Goal: Register for event/course

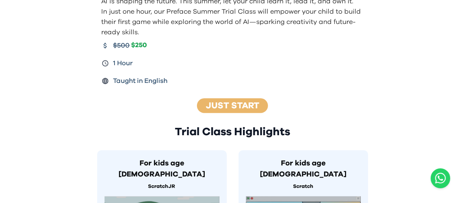
scroll to position [193, 0]
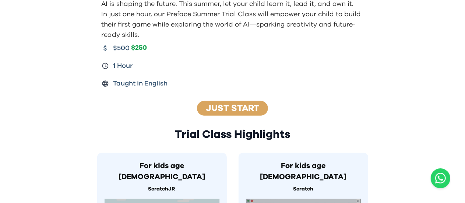
click at [230, 113] on div "Just Start" at bounding box center [232, 108] width 71 height 15
click at [228, 107] on link "Just Start" at bounding box center [232, 108] width 53 height 9
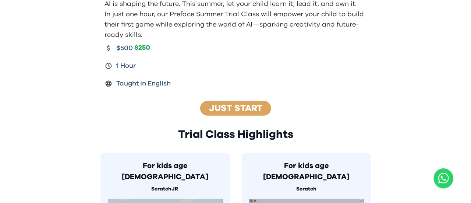
scroll to position [755, 0]
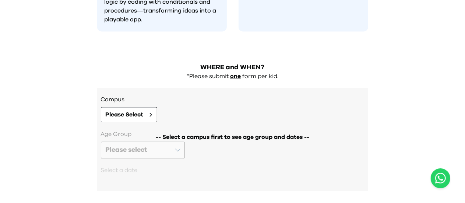
click at [173, 130] on div "-- Select a campus first to see age group and dates --" at bounding box center [232, 157] width 263 height 54
click at [185, 130] on div "-- Select a campus first to see age group and dates --" at bounding box center [232, 157] width 263 height 54
click at [152, 112] on icon at bounding box center [150, 114] width 3 height 4
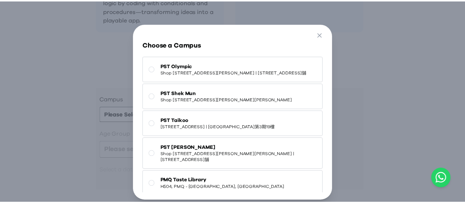
scroll to position [57, 0]
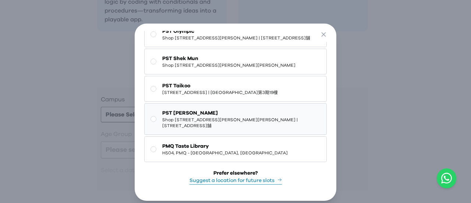
click at [274, 109] on span "PST [PERSON_NAME]" at bounding box center [241, 112] width 158 height 7
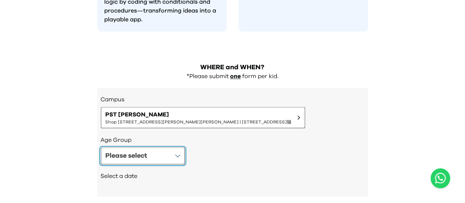
click at [152, 147] on button "Please select" at bounding box center [143, 155] width 84 height 17
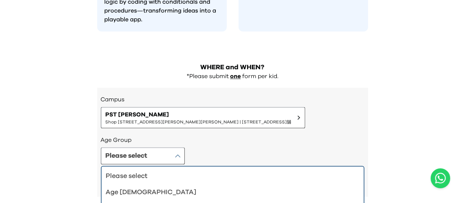
scroll to position [761, 0]
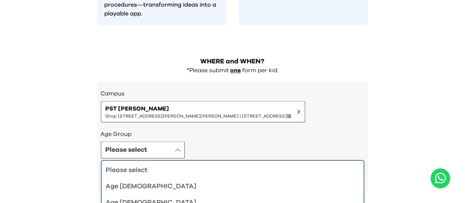
drag, startPoint x: 463, startPoint y: 187, endPoint x: 465, endPoint y: 204, distance: 17.4
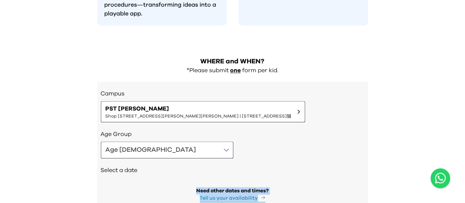
click at [312, 166] on h2 "Select a date" at bounding box center [232, 170] width 263 height 9
click at [127, 166] on h2 "Select a date" at bounding box center [232, 170] width 263 height 9
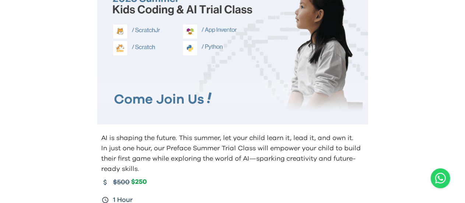
scroll to position [0, 0]
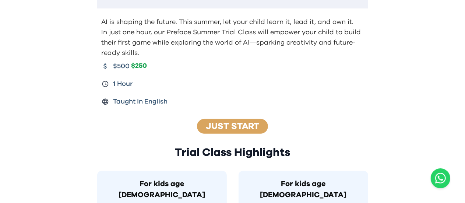
click at [219, 122] on link "Just Start" at bounding box center [232, 126] width 53 height 9
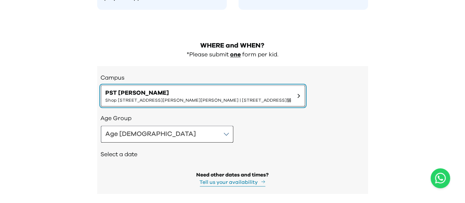
drag, startPoint x: 241, startPoint y: 65, endPoint x: 321, endPoint y: 81, distance: 80.9
click at [321, 81] on div "Campus PST [PERSON_NAME] O Shop [STREET_ADDRESS][PERSON_NAME][PERSON_NAME]舖 Age…" at bounding box center [232, 130] width 271 height 128
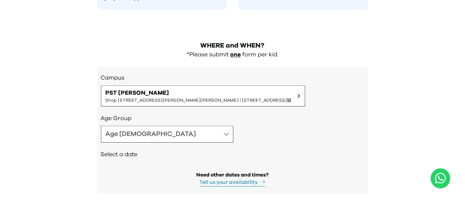
drag, startPoint x: 250, startPoint y: 150, endPoint x: 297, endPoint y: 130, distance: 51.6
click at [297, 130] on div "Age Group Age [DEMOGRAPHIC_DATA] Select a date Need other dates and times? Tell…" at bounding box center [232, 150] width 263 height 72
